Goal: Use online tool/utility: Use online tool/utility

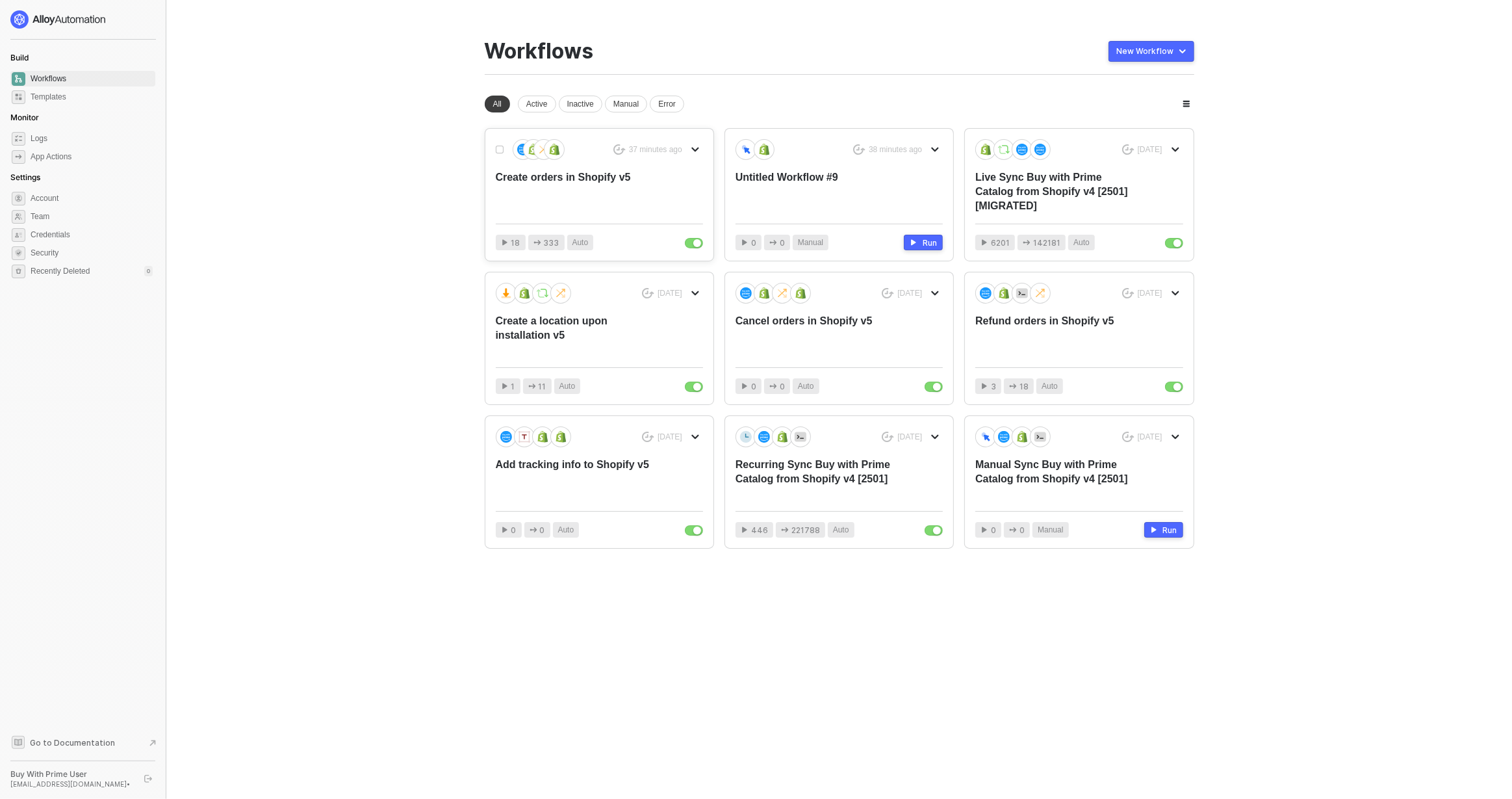
click at [612, 182] on div "Create orders in Shopify v5" at bounding box center [578, 192] width 166 height 43
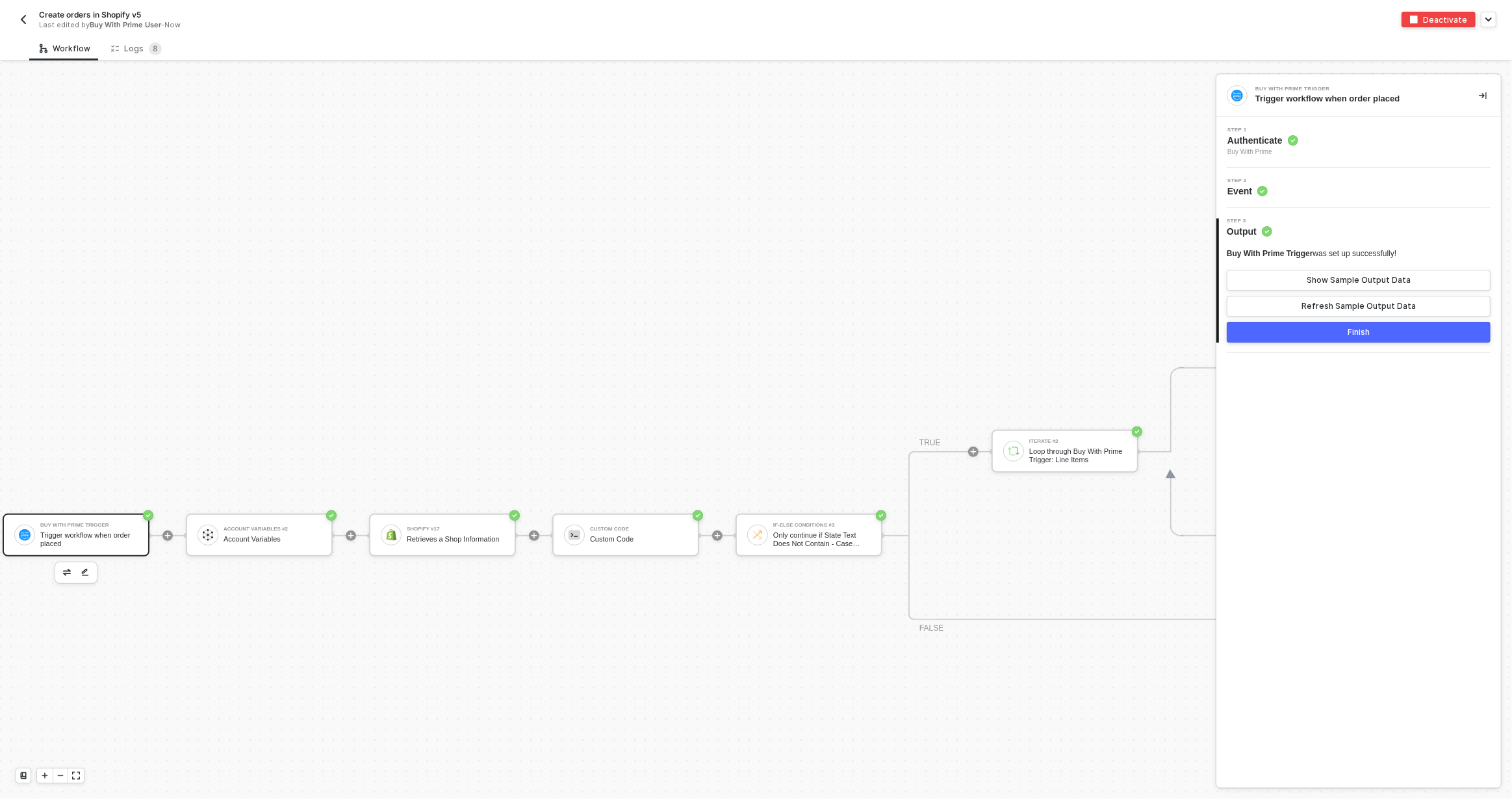
scroll to position [740, 0]
click at [149, 55] on div "Logs 8" at bounding box center [136, 48] width 71 height 24
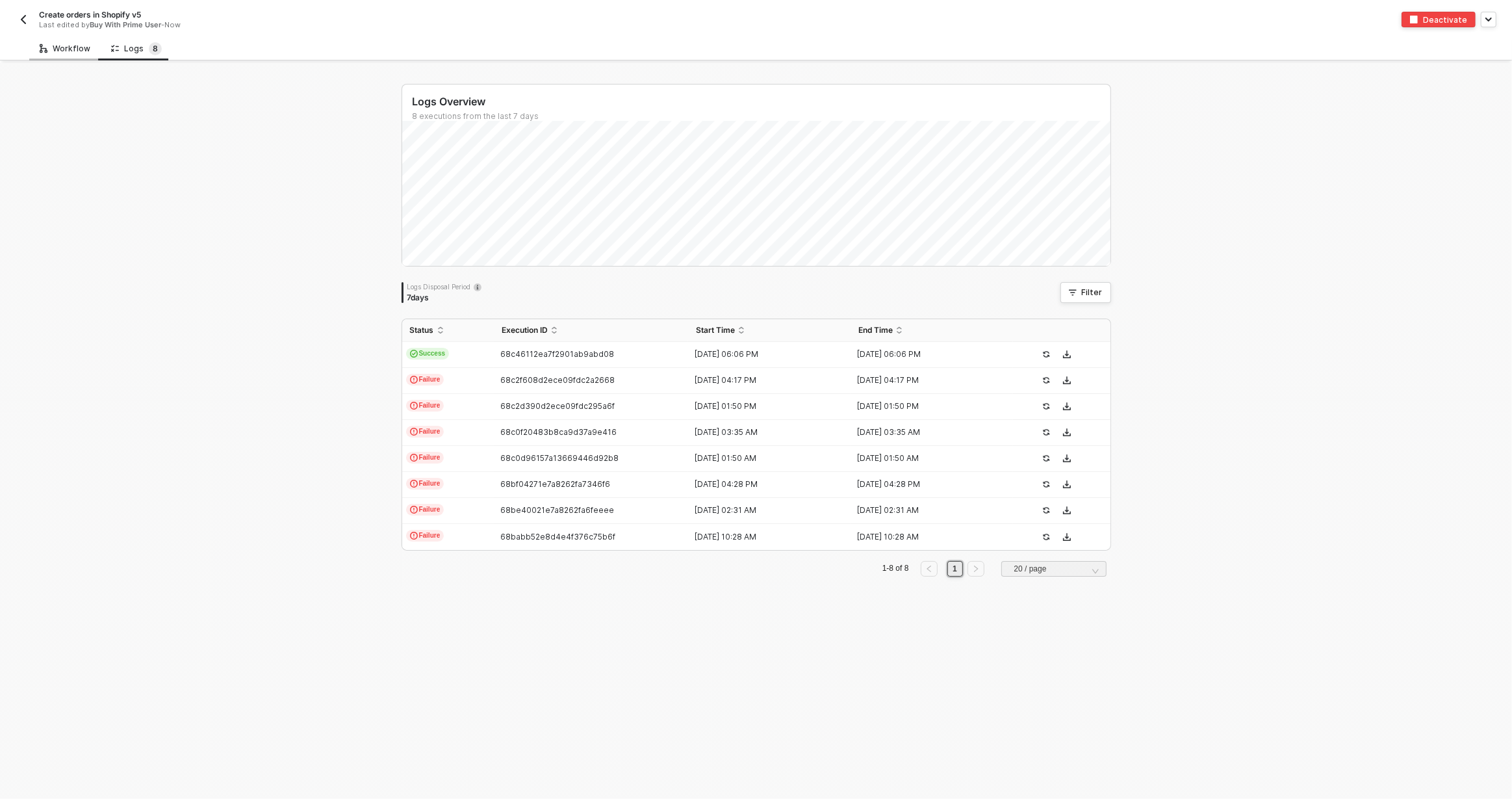
click at [54, 46] on div "Workflow" at bounding box center [65, 48] width 50 height 10
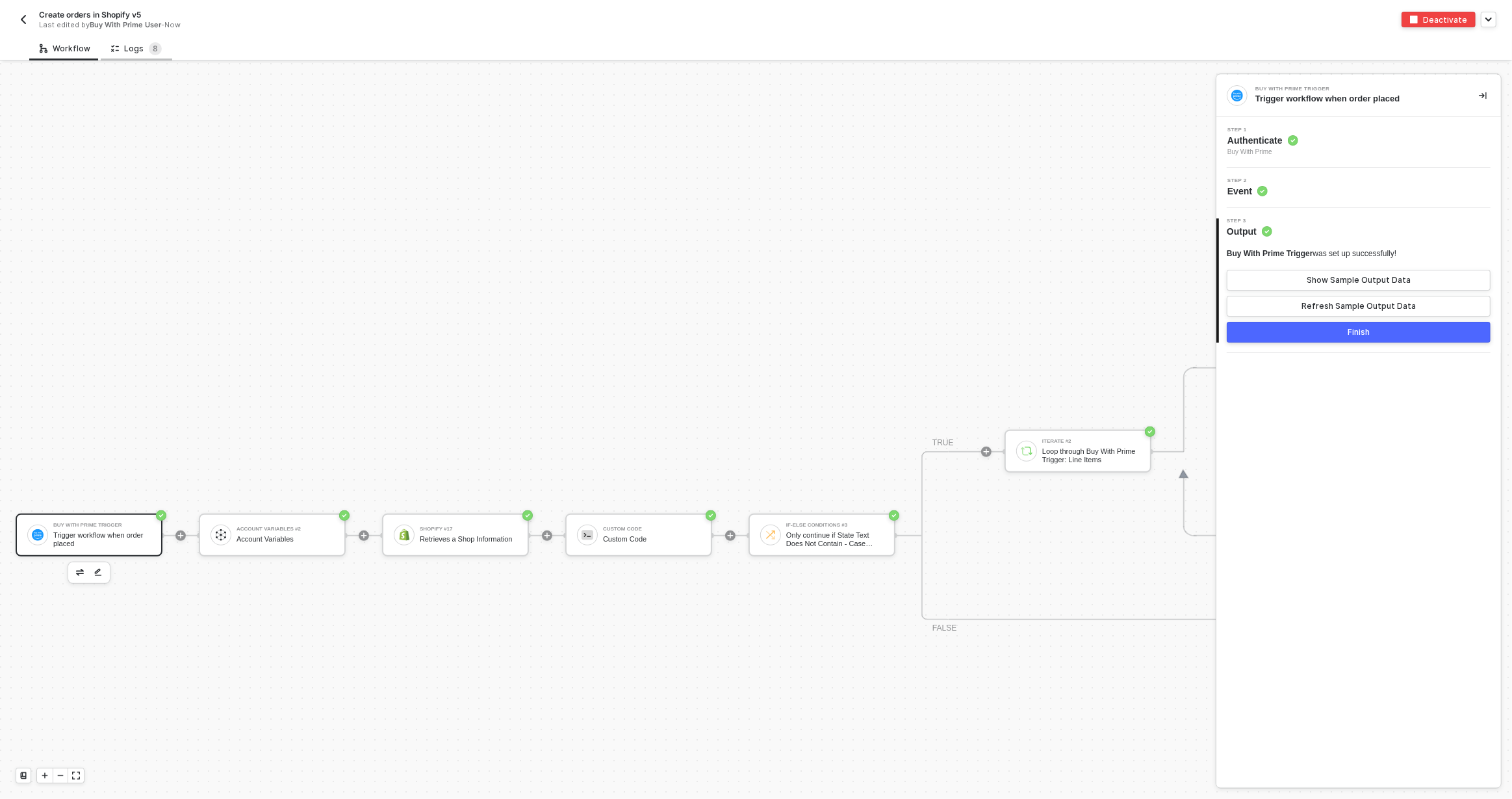
click at [134, 56] on div "Logs 8" at bounding box center [136, 48] width 71 height 24
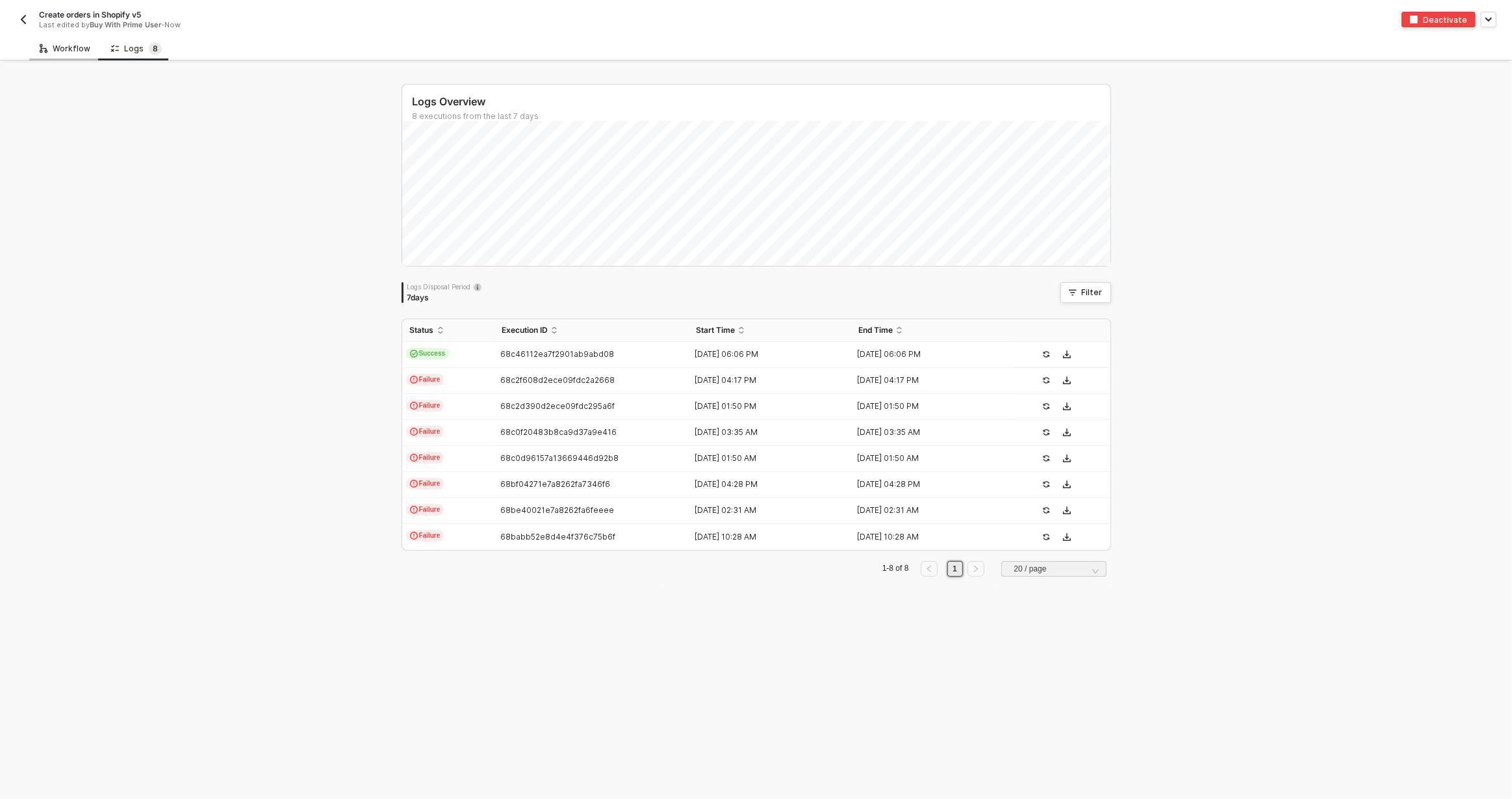
click at [83, 50] on div "Workflow" at bounding box center [65, 48] width 50 height 10
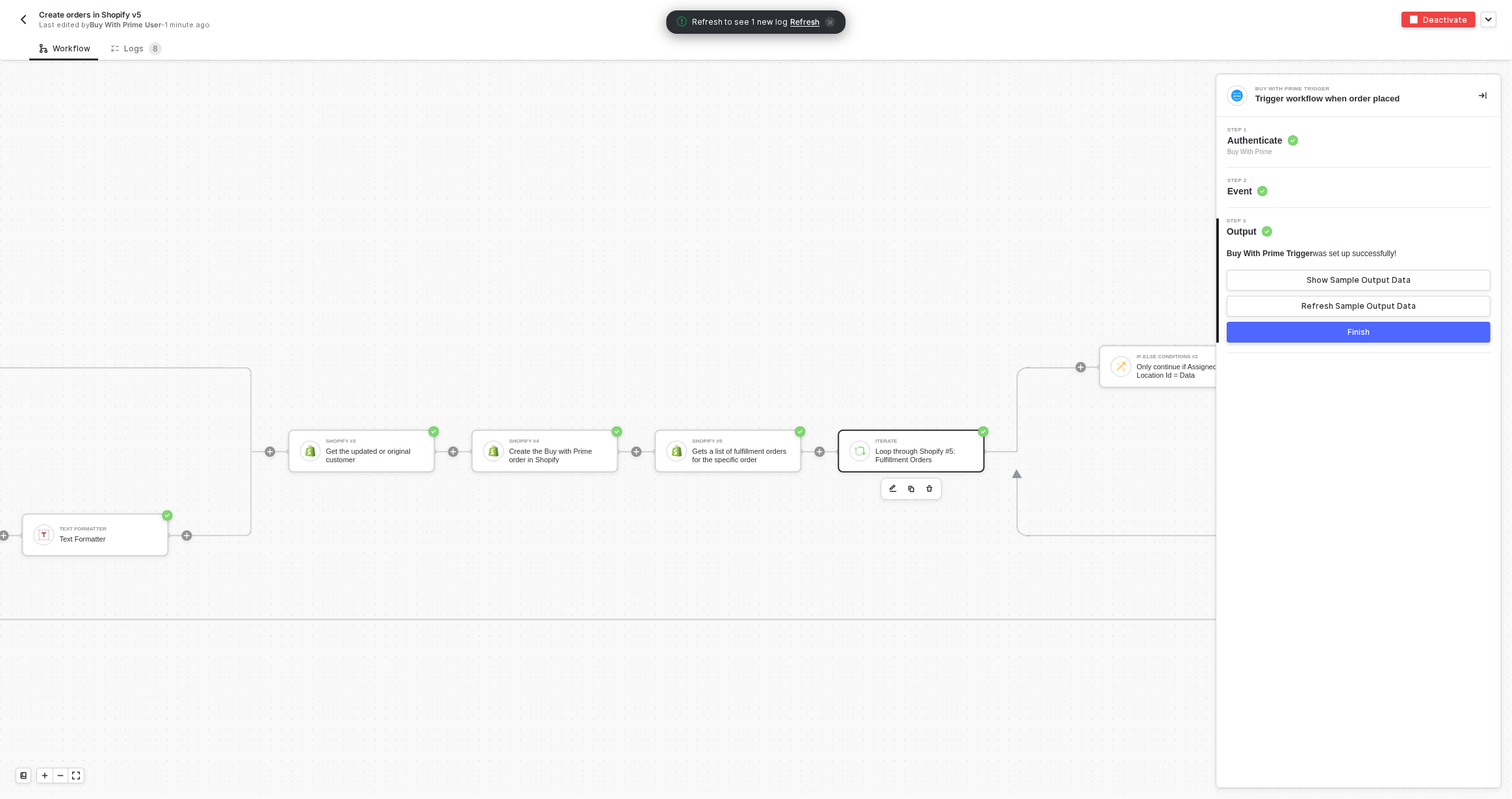
scroll to position [740, 3014]
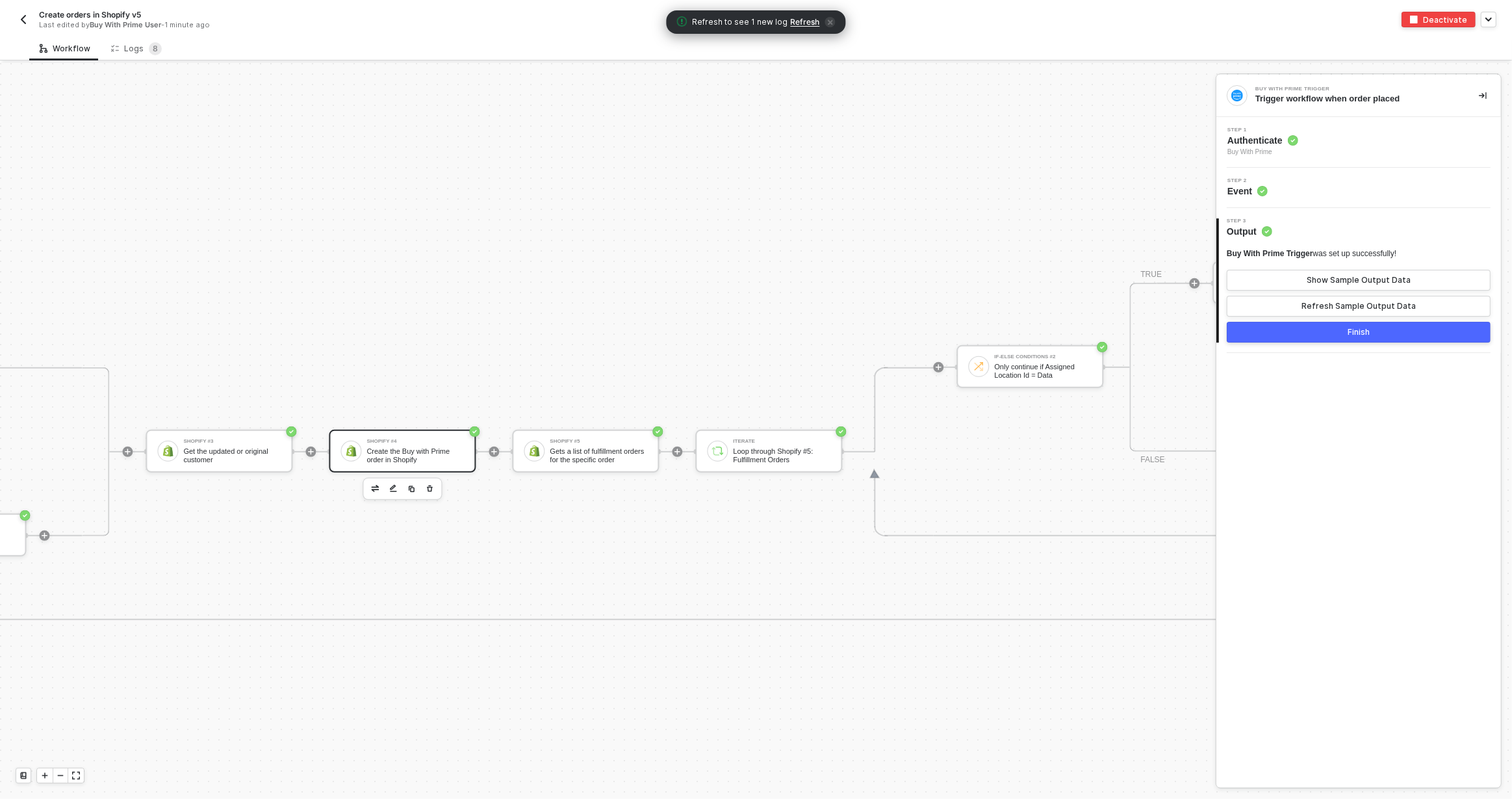
click at [432, 454] on div "Create the Buy with Prime order in Shopify" at bounding box center [415, 455] width 98 height 16
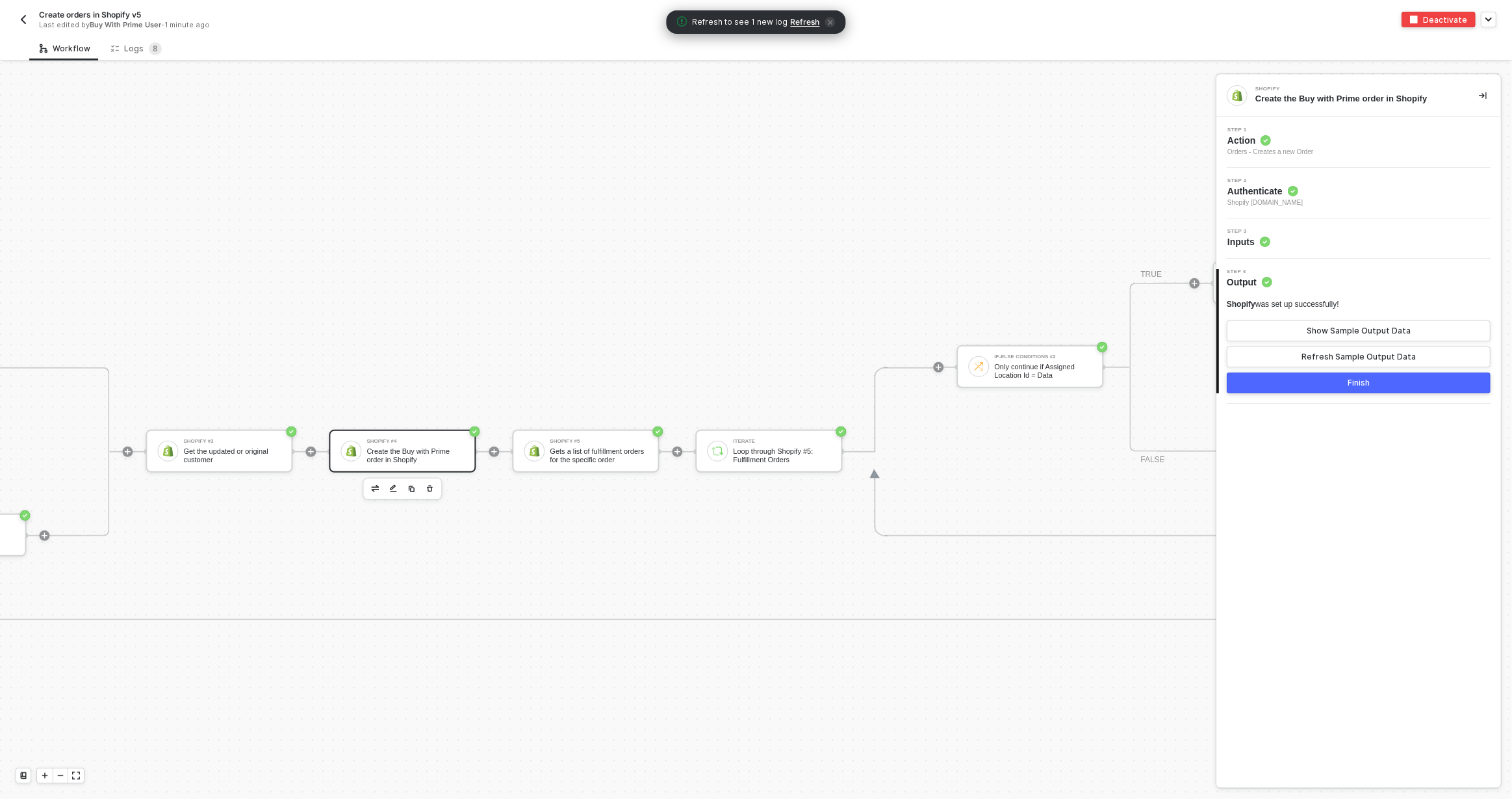
click at [1309, 243] on div "Step 3 Inputs" at bounding box center [1360, 239] width 281 height 19
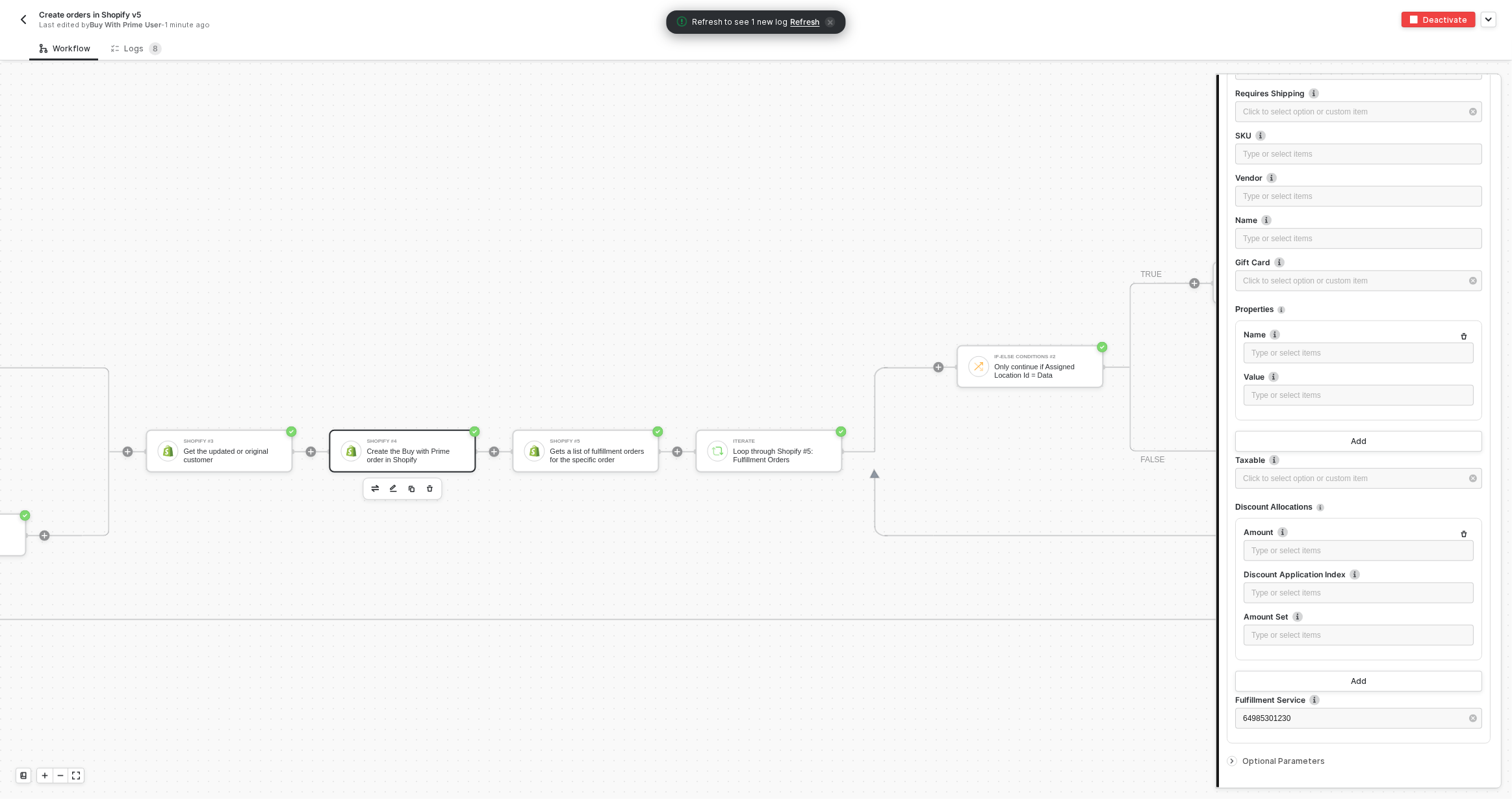
scroll to position [1475, 0]
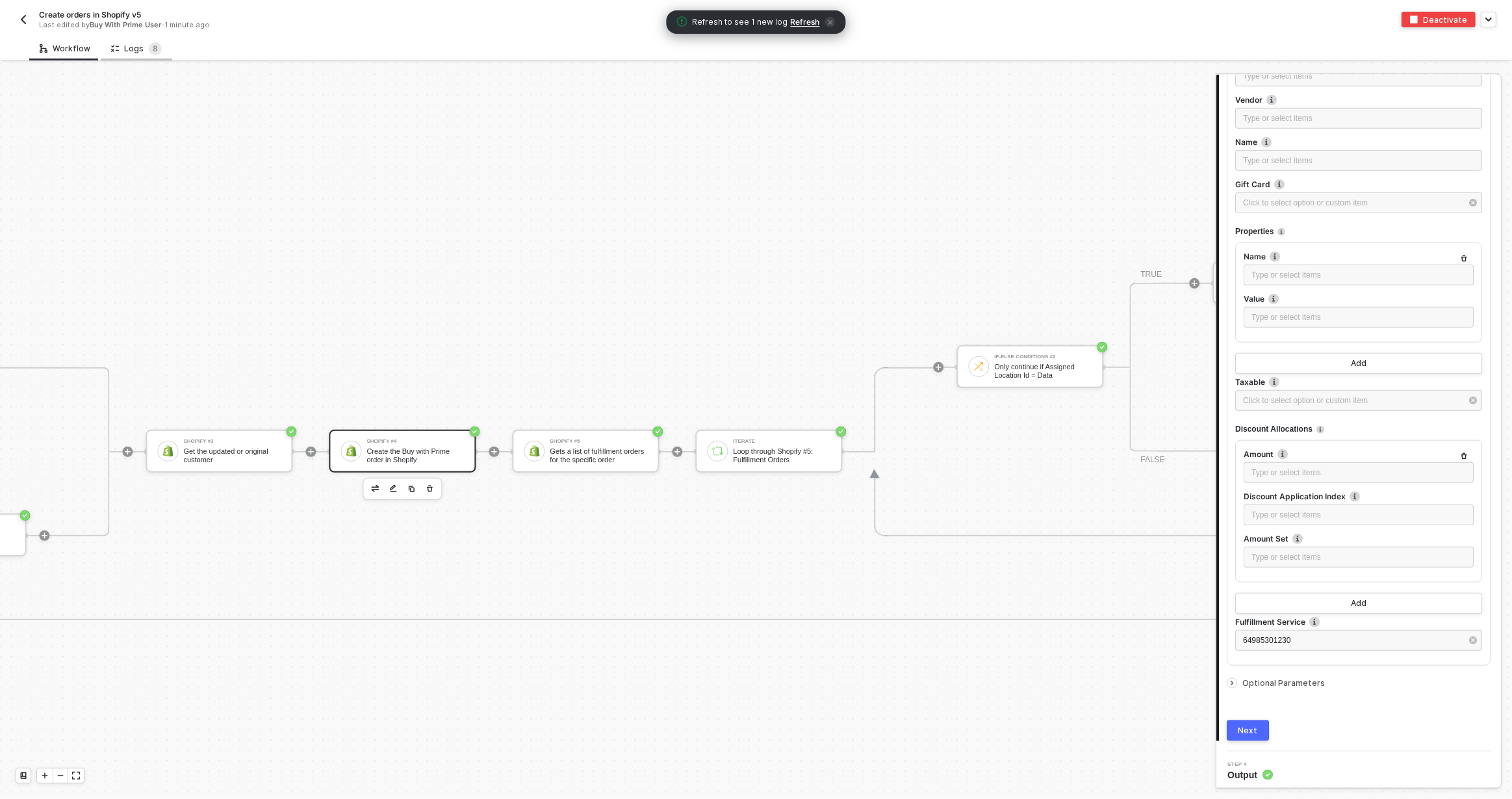
click at [115, 46] on icon at bounding box center [117, 49] width 3 height 5
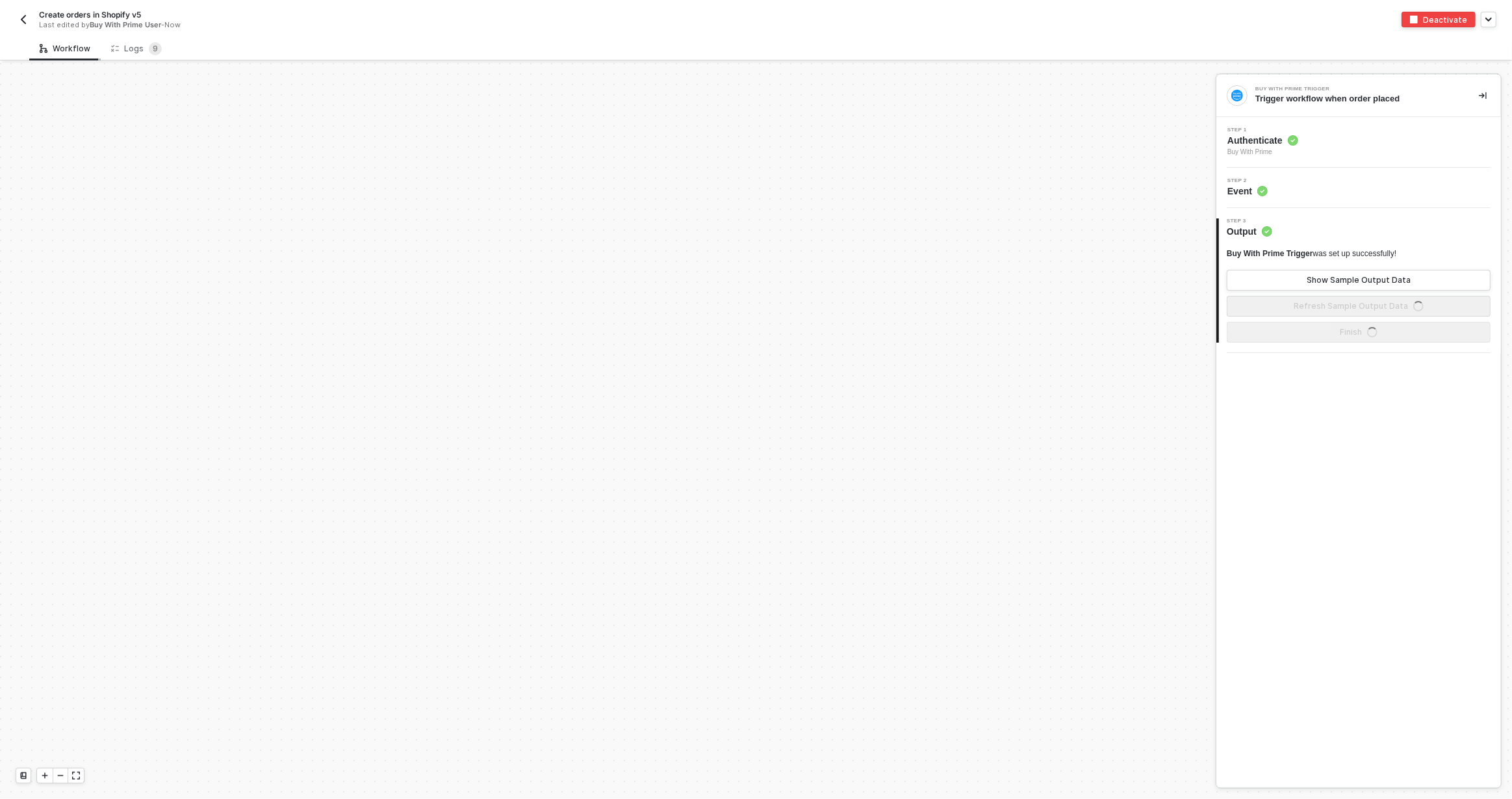
scroll to position [605, 0]
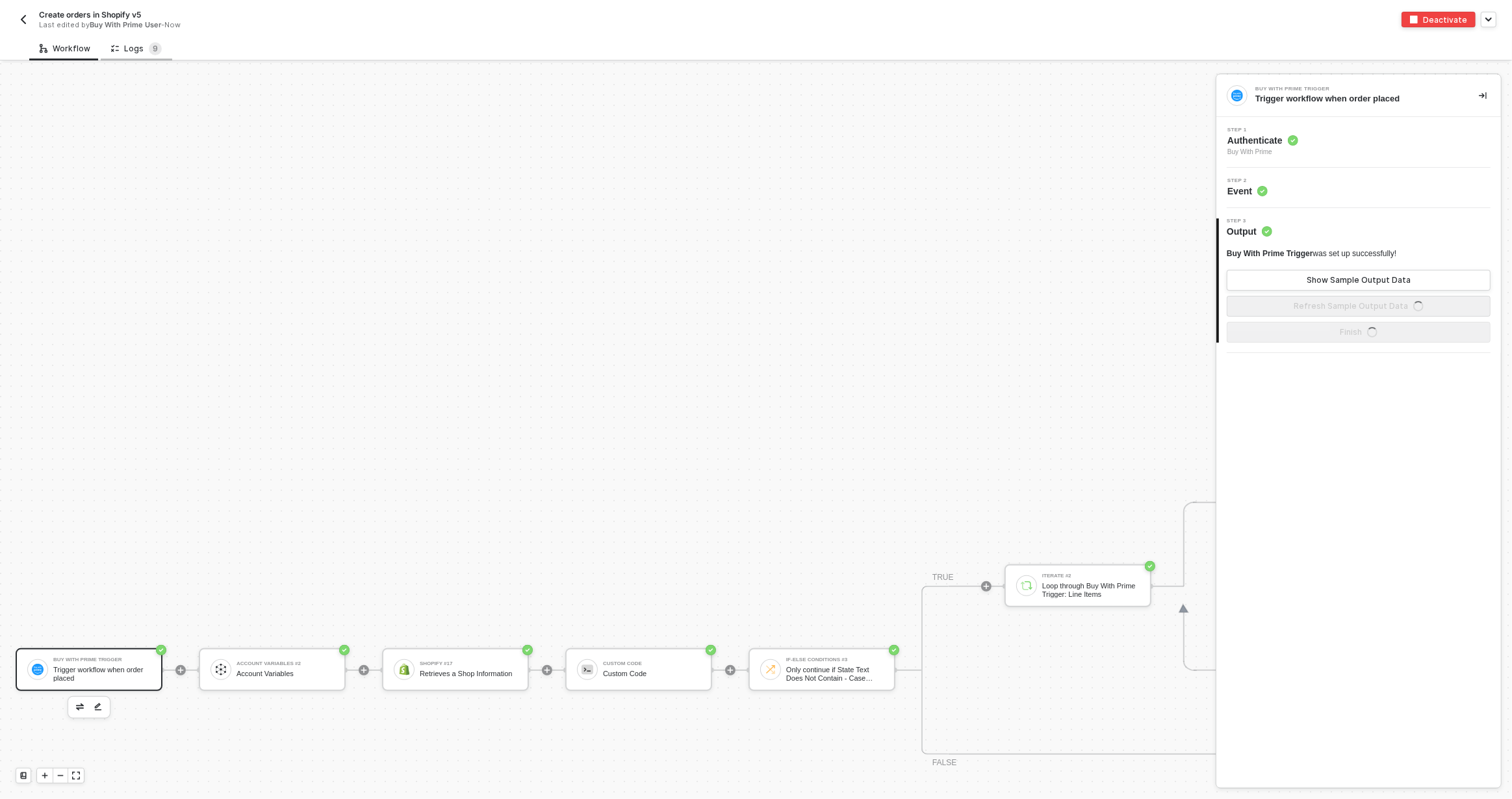
click at [129, 46] on div "Logs 9" at bounding box center [136, 49] width 50 height 13
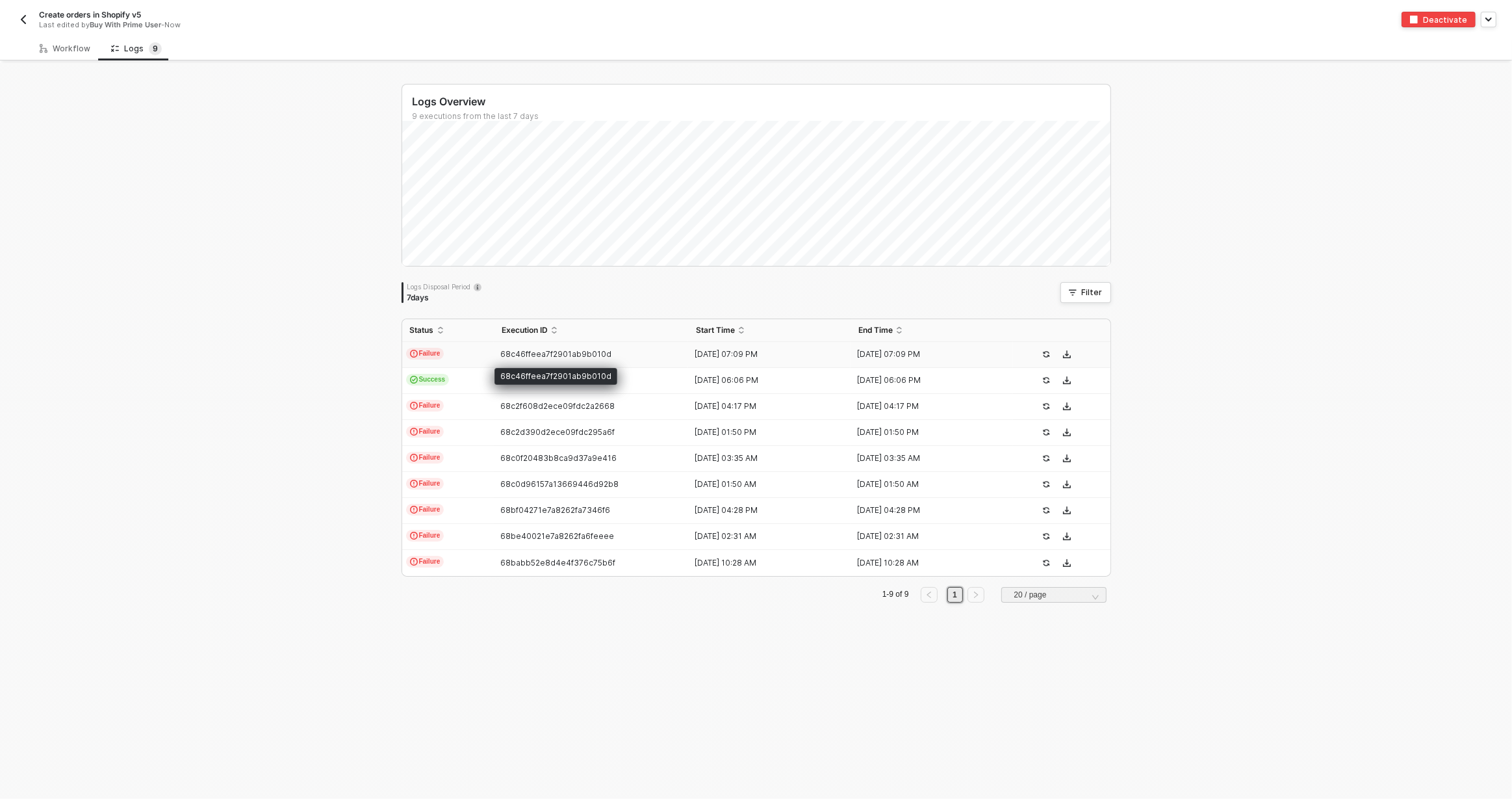
click at [511, 353] on span "68c46ffeea7f2901ab9b010d" at bounding box center [555, 354] width 111 height 10
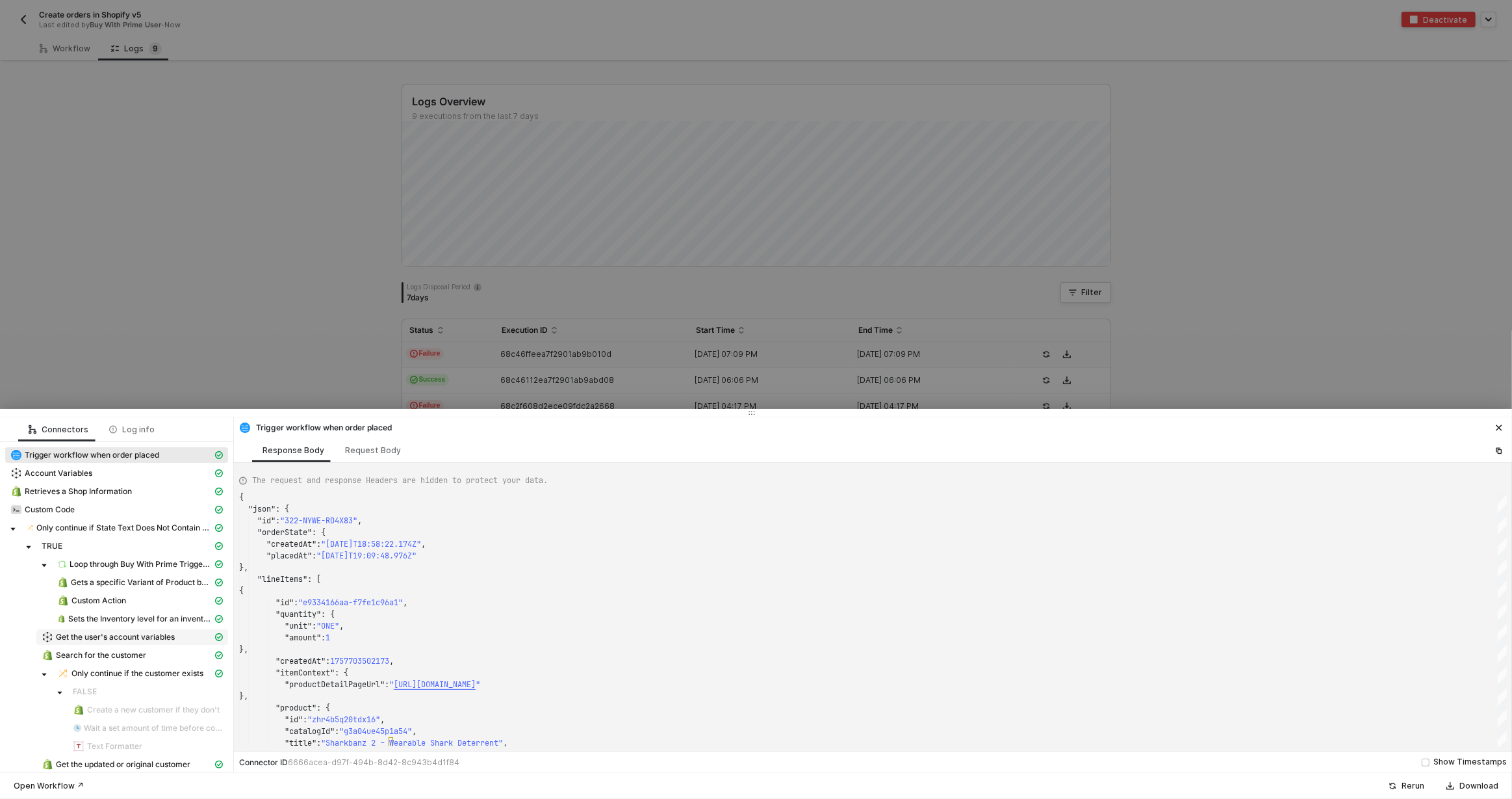
scroll to position [116, 0]
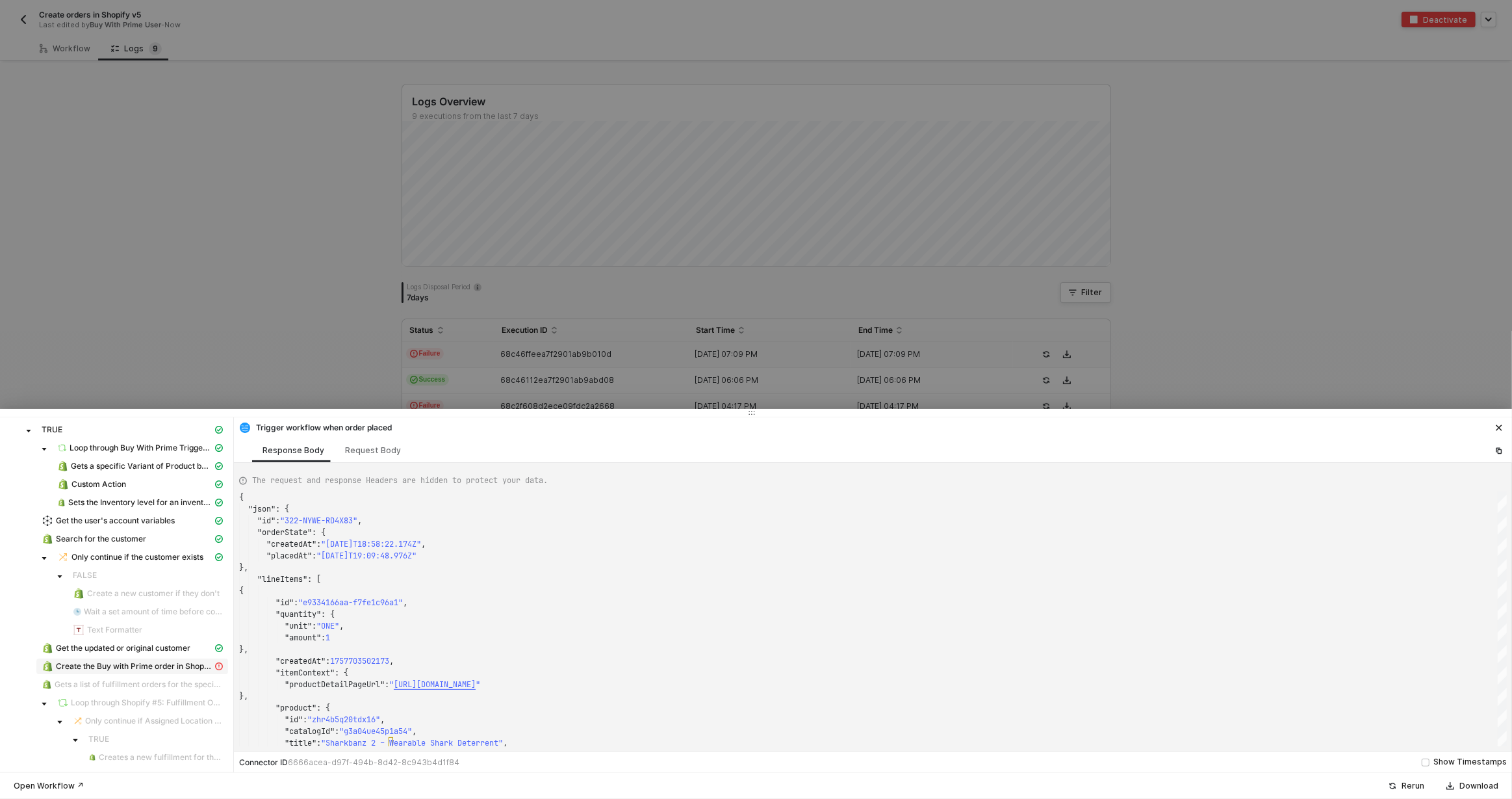
click at [154, 658] on span "Create the Buy with Prime order in Shopify" at bounding box center [131, 665] width 191 height 15
type textarea "{ "message": "Error: Error : \"Line item is using an invalid fulfillment servic…"
